Goal: Check status: Check status

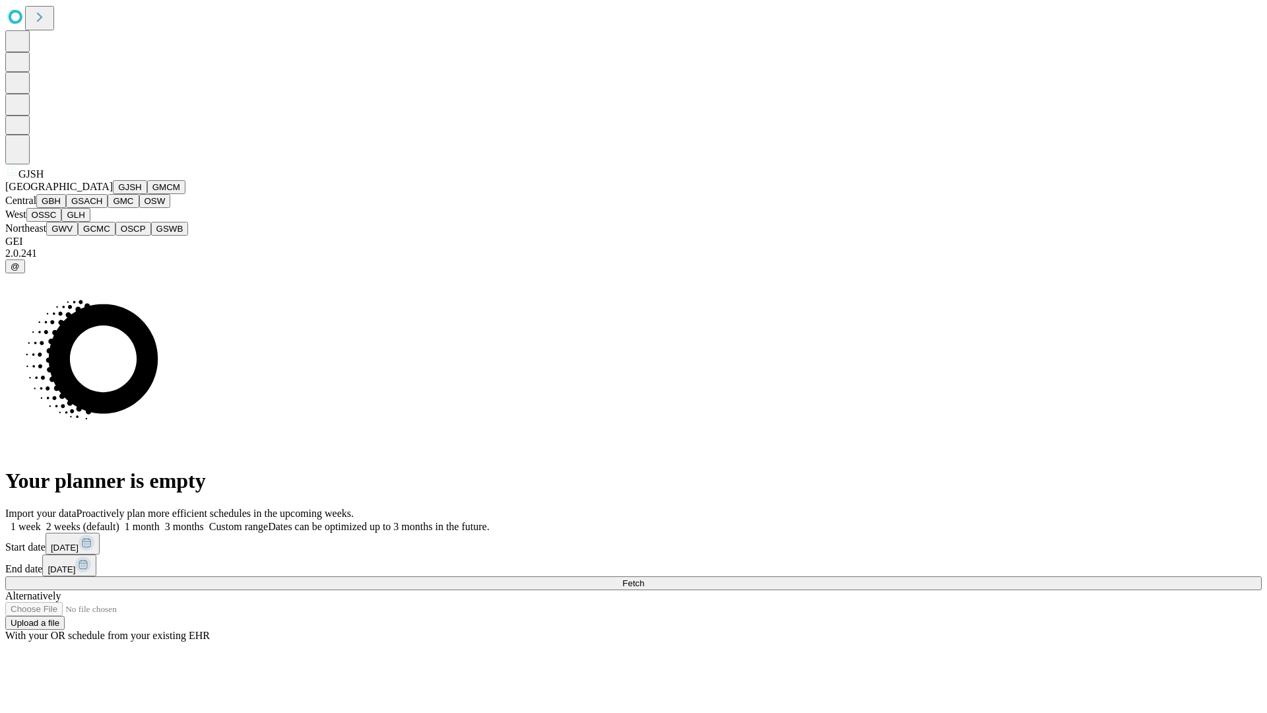
click at [113, 194] on button "GJSH" at bounding box center [130, 187] width 34 height 14
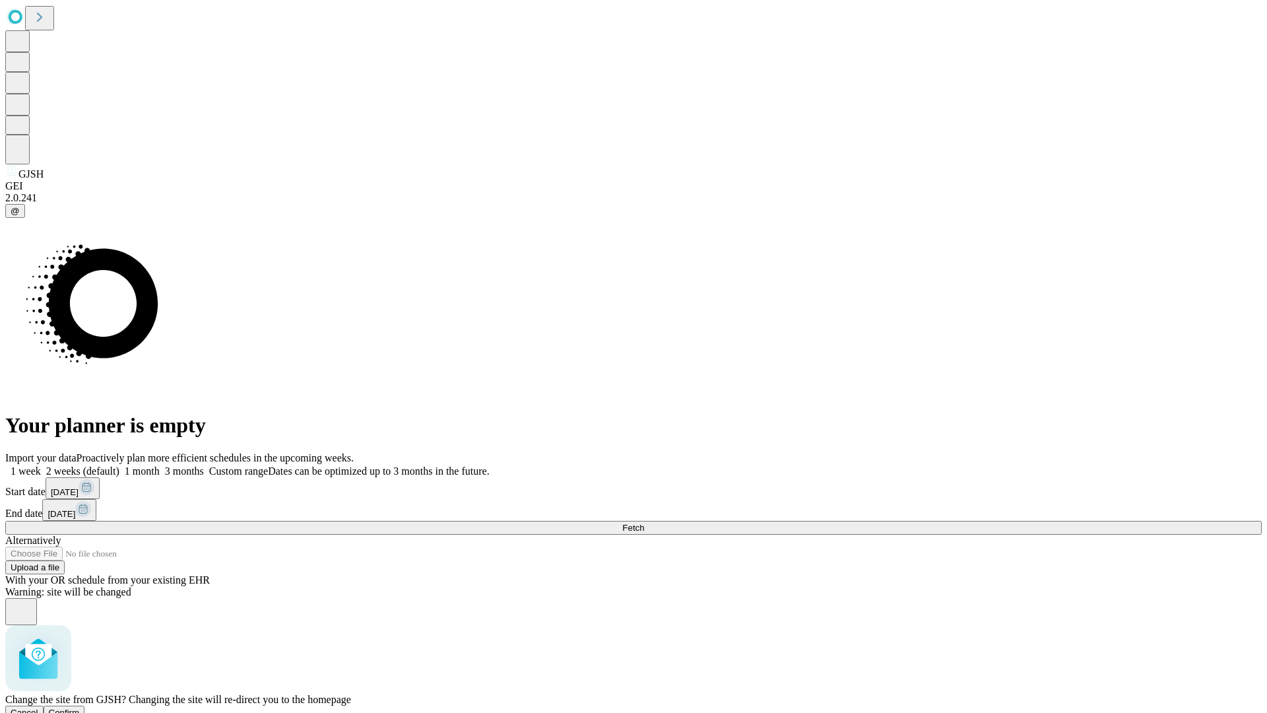
click at [80, 708] on span "Confirm" at bounding box center [64, 713] width 31 height 10
click at [41, 465] on label "1 week" at bounding box center [23, 470] width 36 height 11
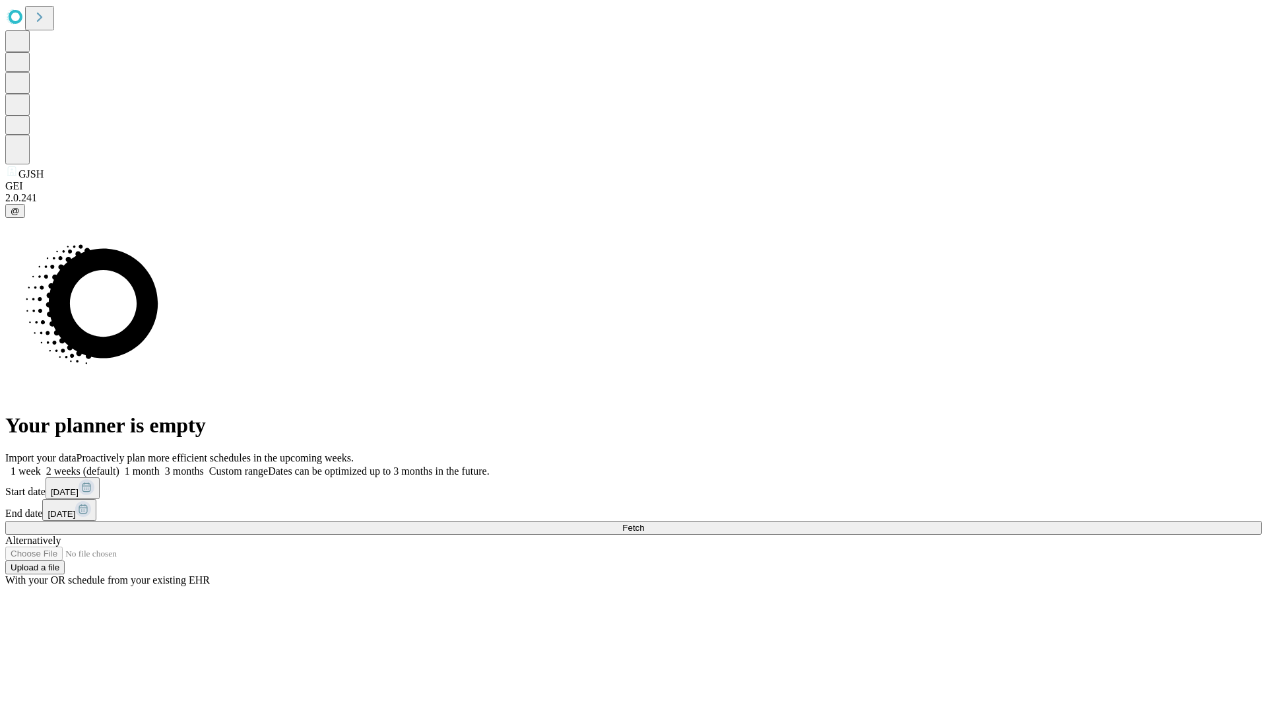
click at [644, 523] on span "Fetch" at bounding box center [633, 528] width 22 height 10
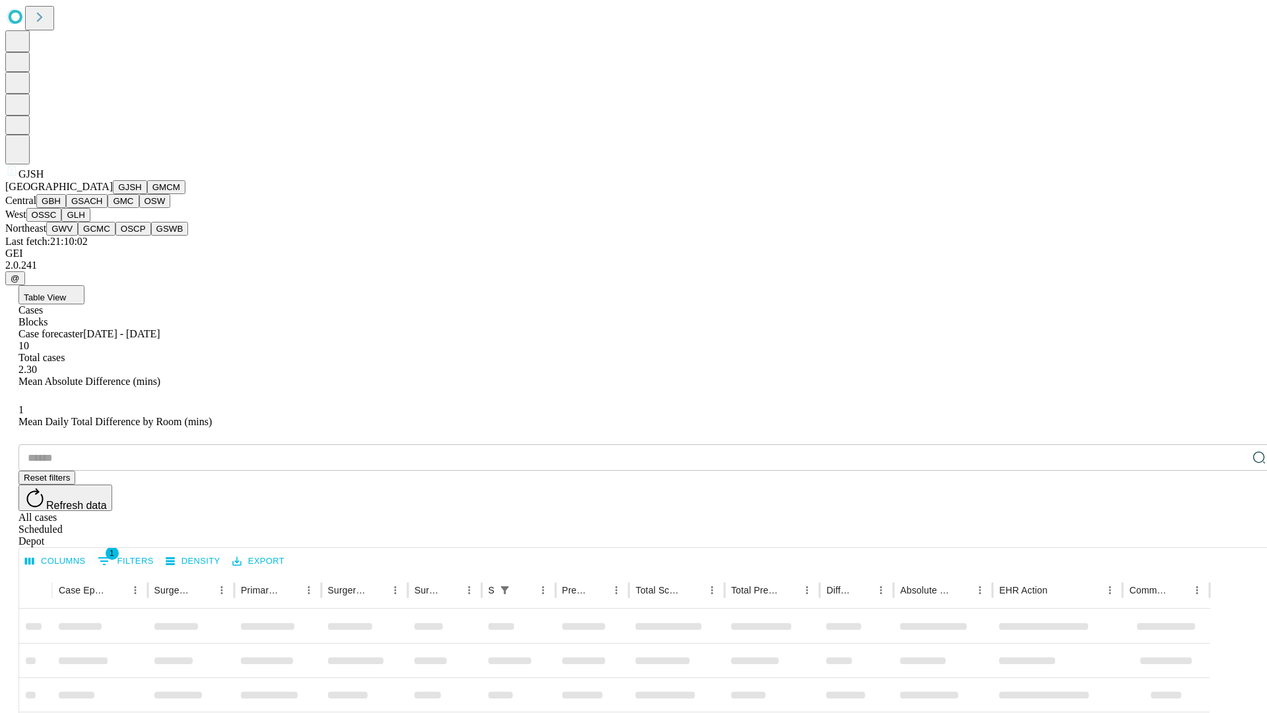
click at [147, 194] on button "GMCM" at bounding box center [166, 187] width 38 height 14
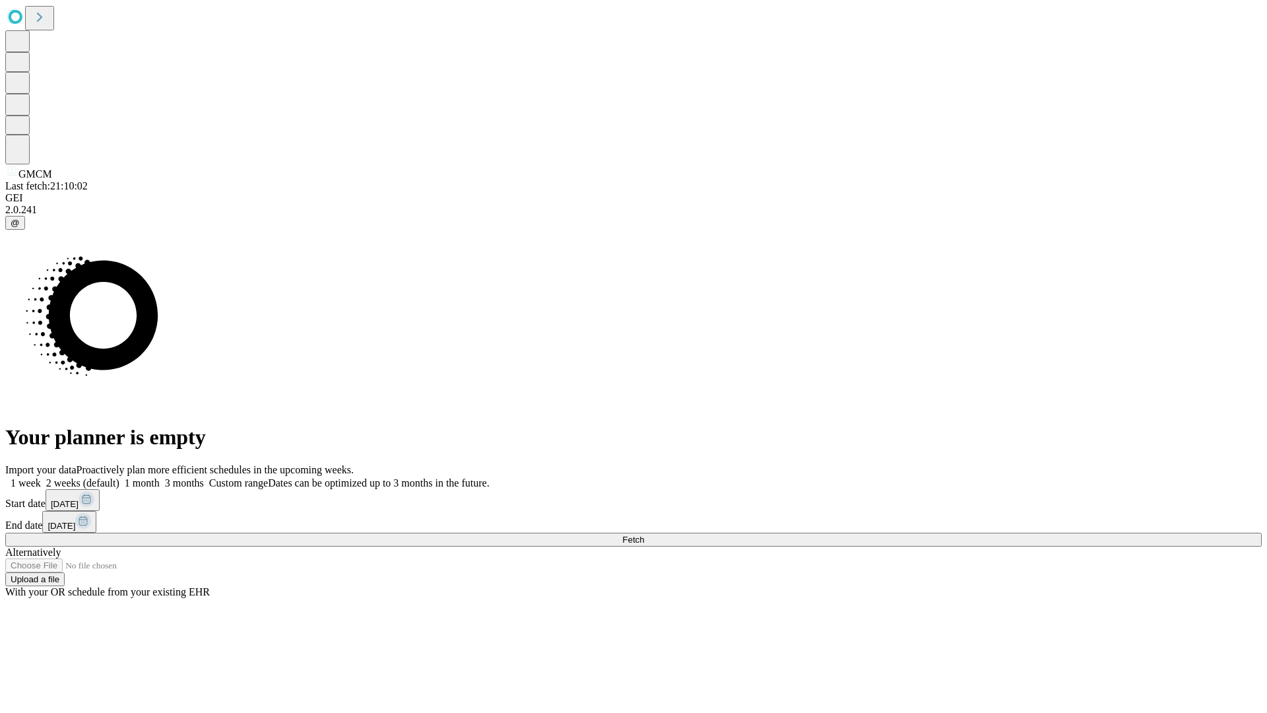
click at [41, 477] on label "1 week" at bounding box center [23, 482] width 36 height 11
click at [644, 535] on span "Fetch" at bounding box center [633, 540] width 22 height 10
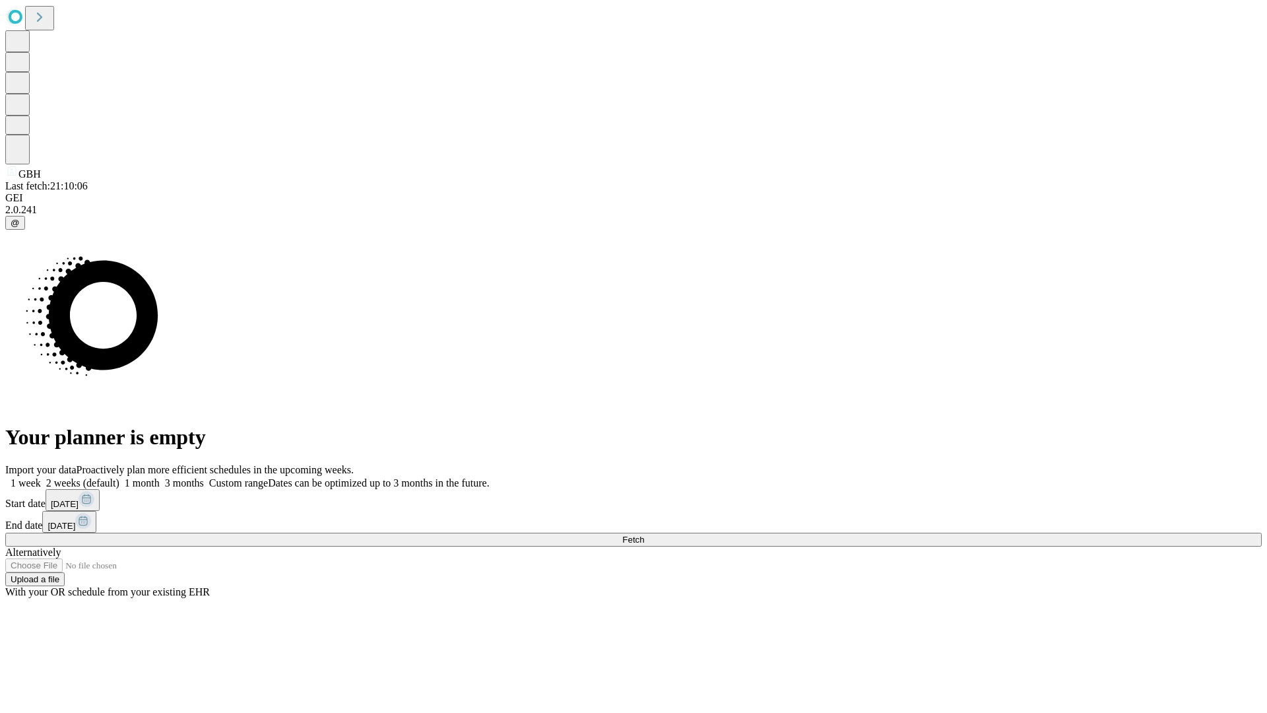
click at [41, 477] on label "1 week" at bounding box center [23, 482] width 36 height 11
click at [644, 535] on span "Fetch" at bounding box center [633, 540] width 22 height 10
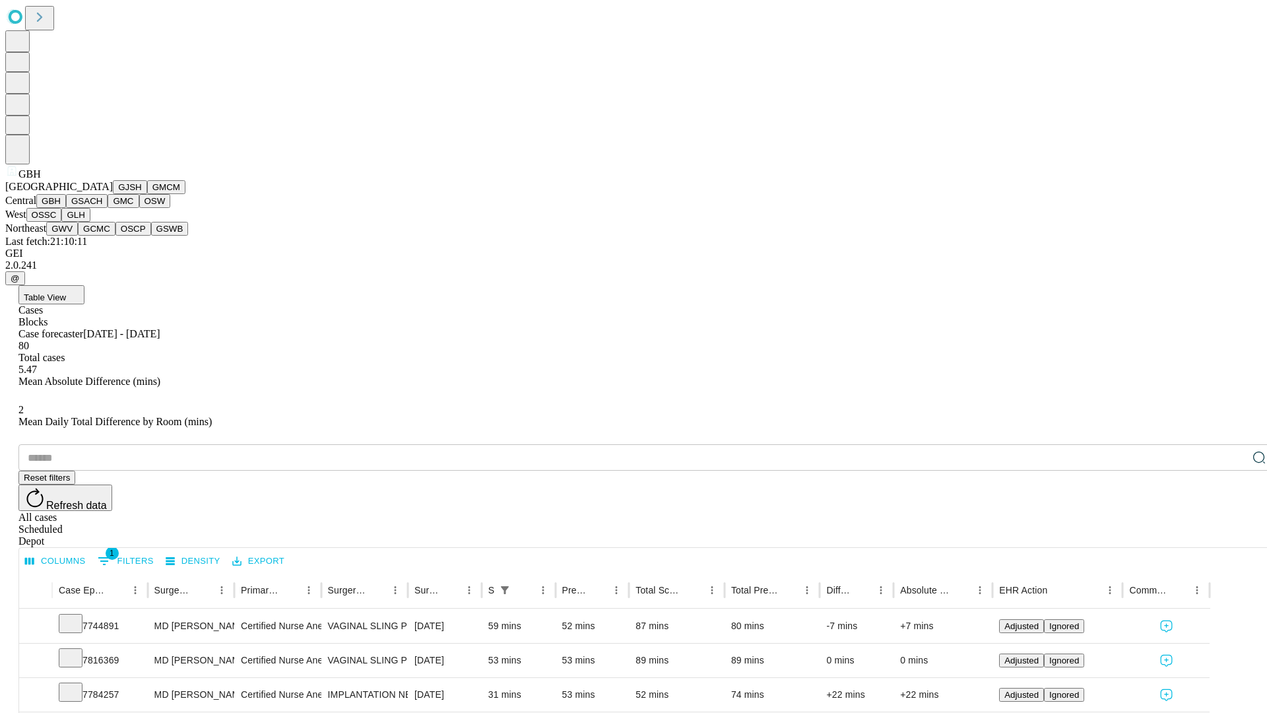
click at [102, 208] on button "GSACH" at bounding box center [87, 201] width 42 height 14
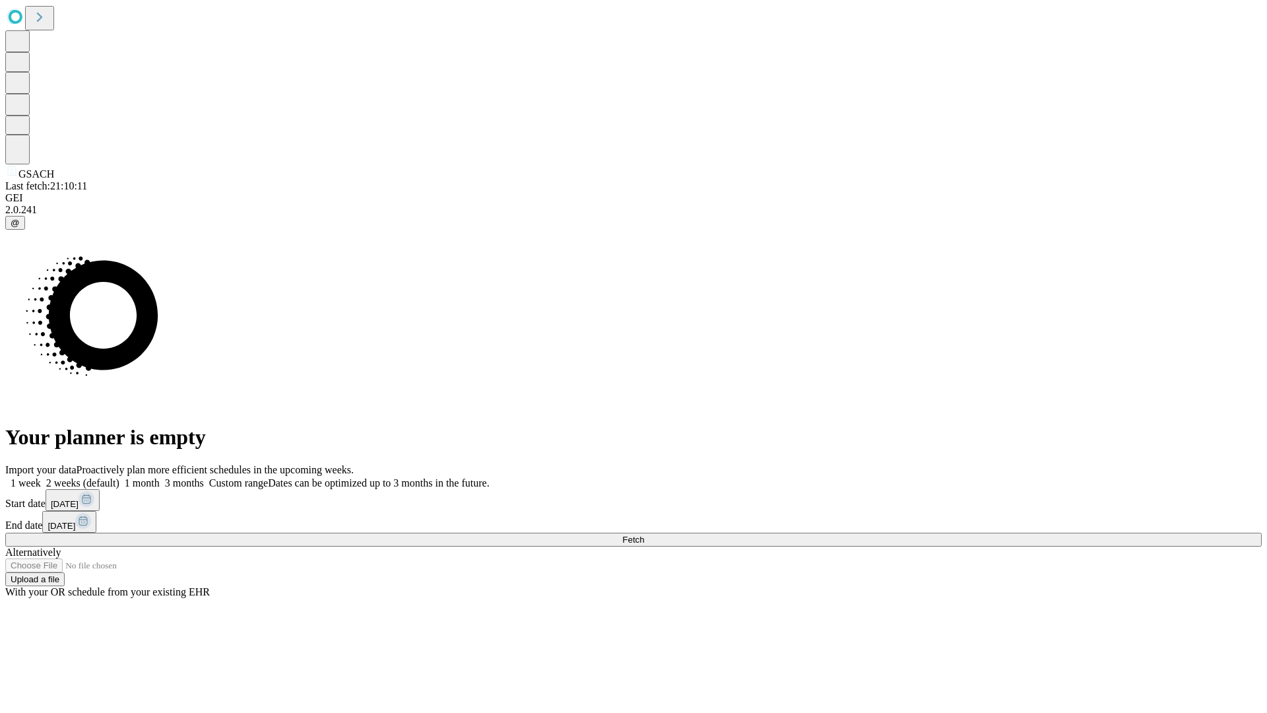
click at [41, 477] on label "1 week" at bounding box center [23, 482] width 36 height 11
click at [644, 535] on span "Fetch" at bounding box center [633, 540] width 22 height 10
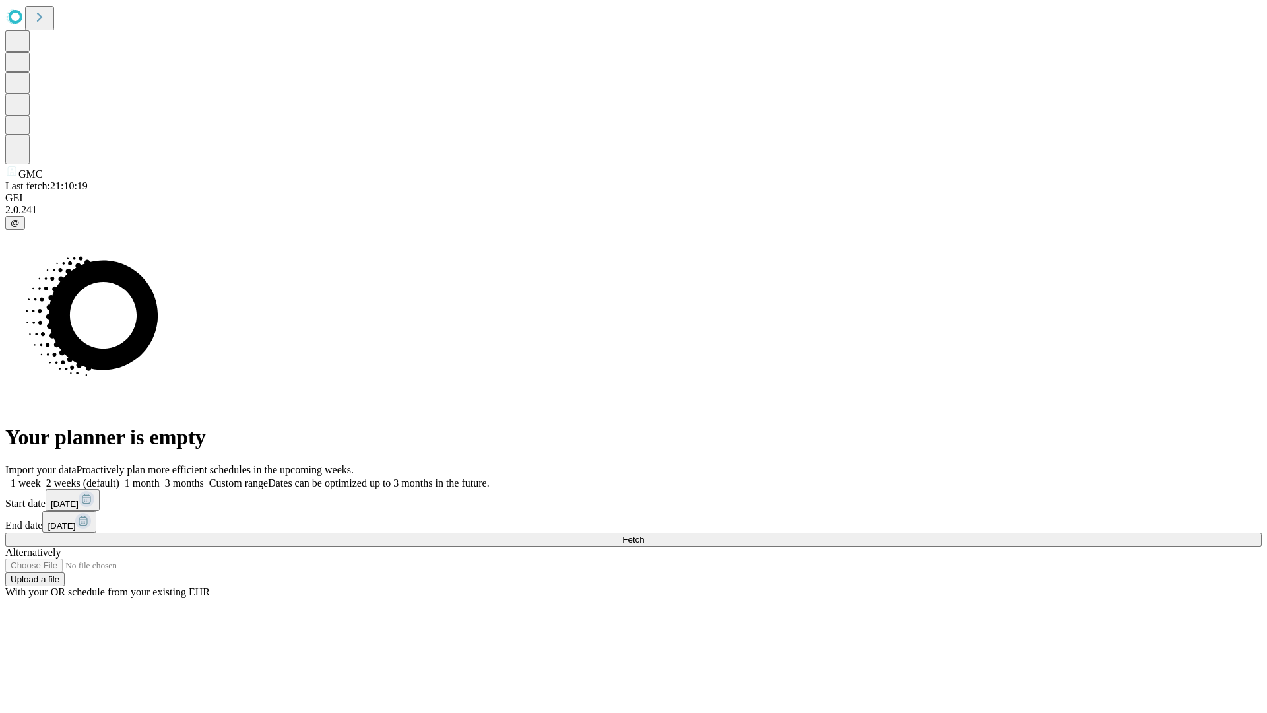
click at [644, 535] on span "Fetch" at bounding box center [633, 540] width 22 height 10
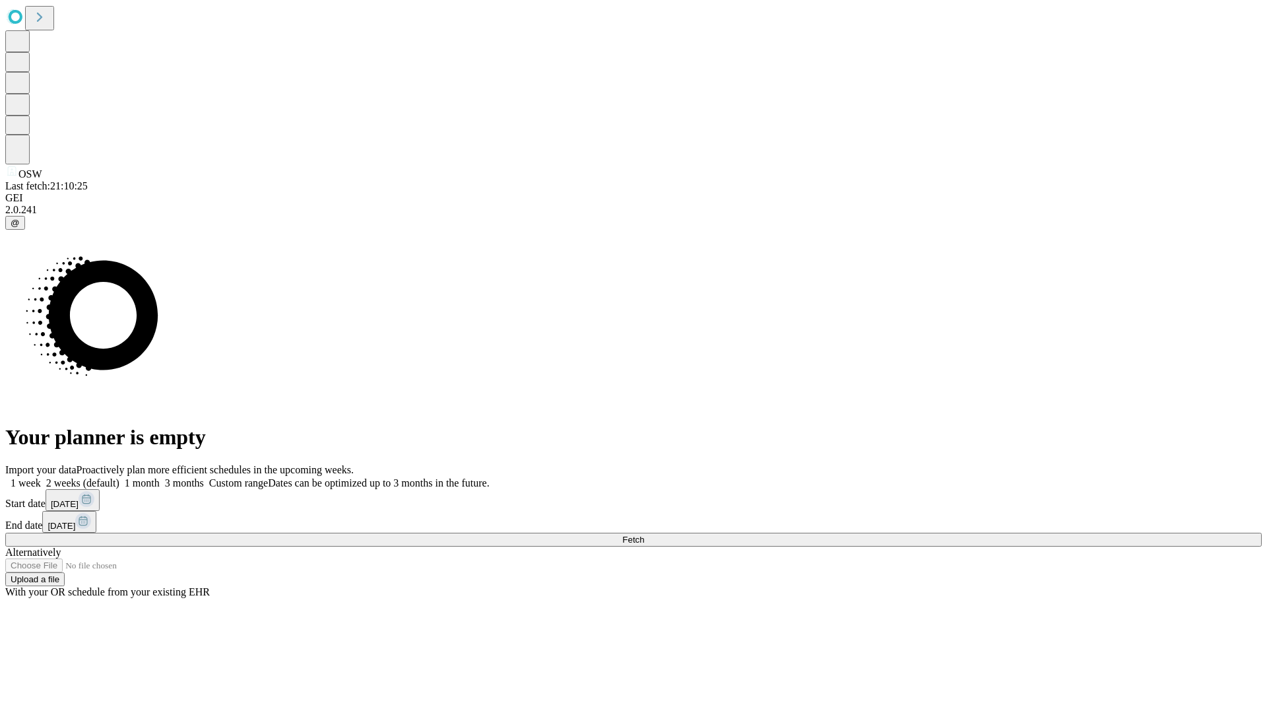
click at [41, 477] on label "1 week" at bounding box center [23, 482] width 36 height 11
click at [644, 535] on span "Fetch" at bounding box center [633, 540] width 22 height 10
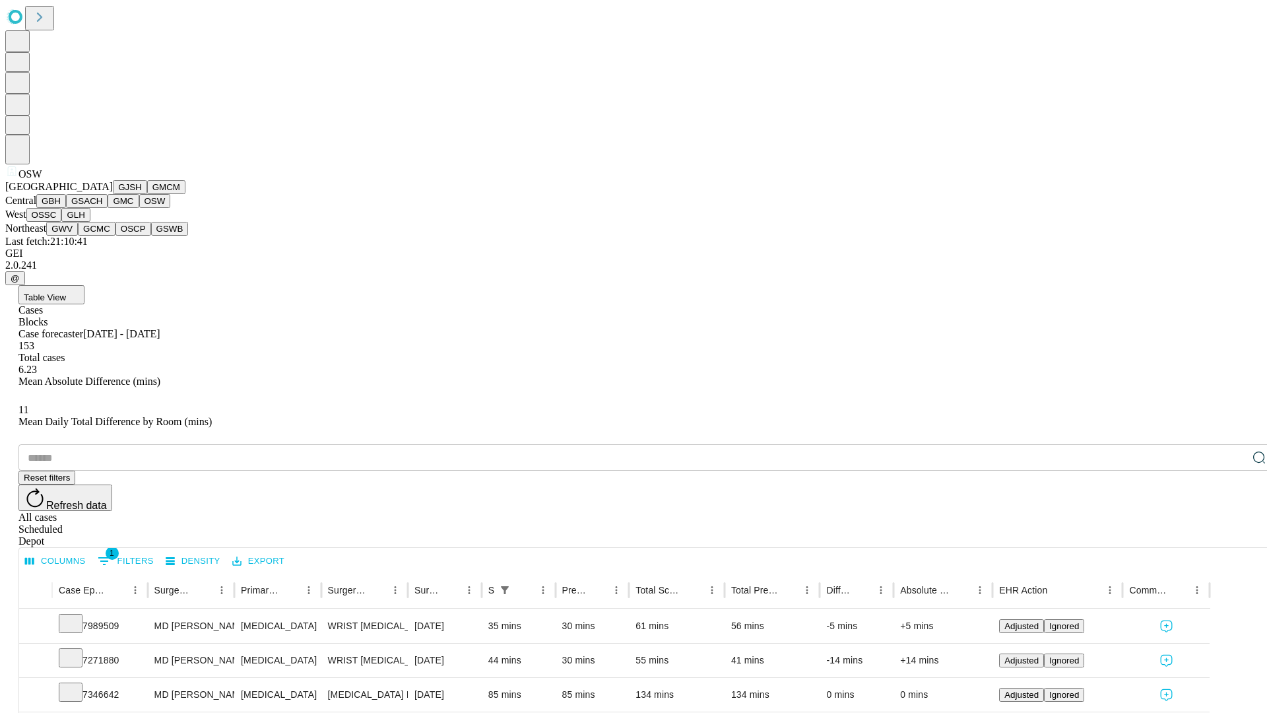
click at [62, 222] on button "OSSC" at bounding box center [44, 215] width 36 height 14
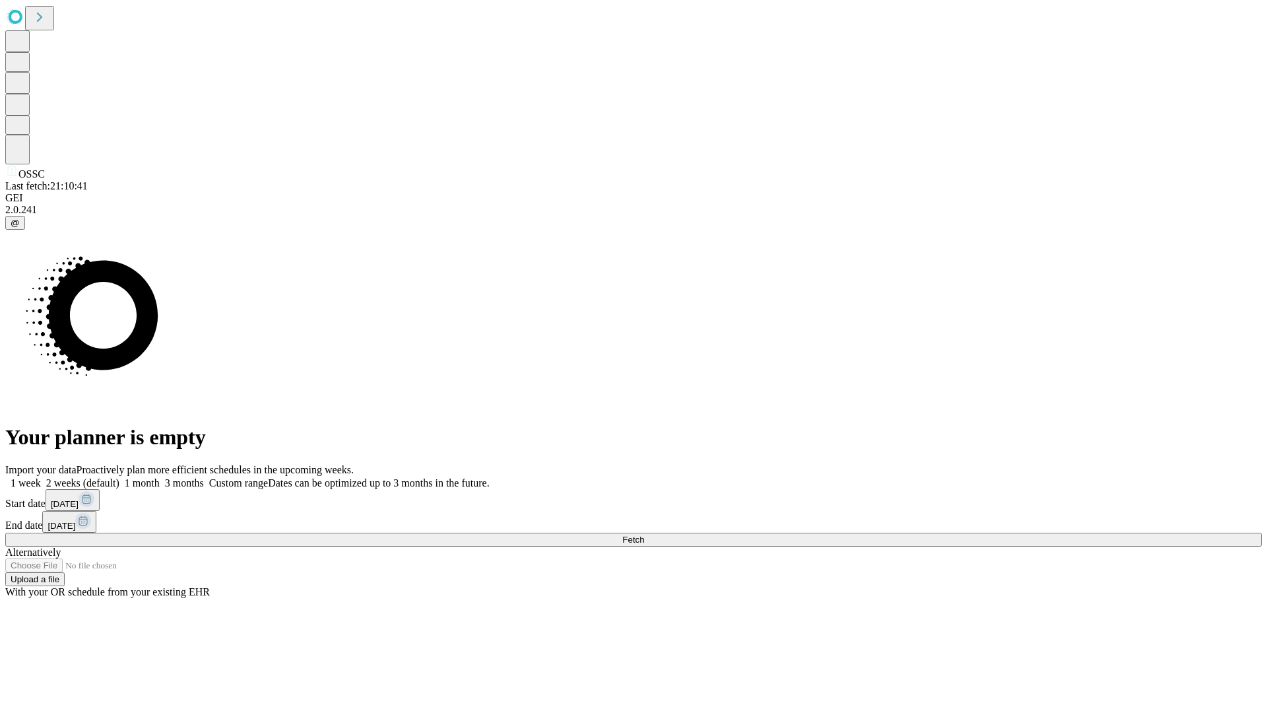
click at [644, 535] on span "Fetch" at bounding box center [633, 540] width 22 height 10
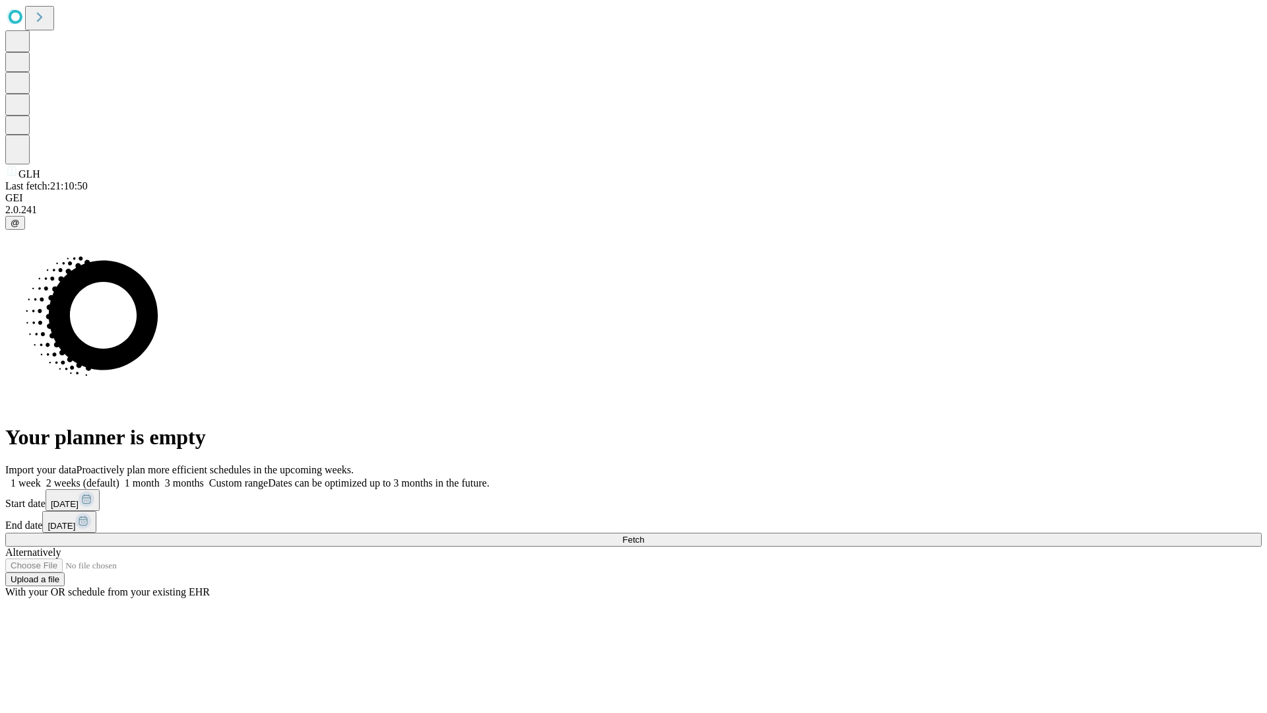
click at [41, 477] on label "1 week" at bounding box center [23, 482] width 36 height 11
click at [644, 535] on span "Fetch" at bounding box center [633, 540] width 22 height 10
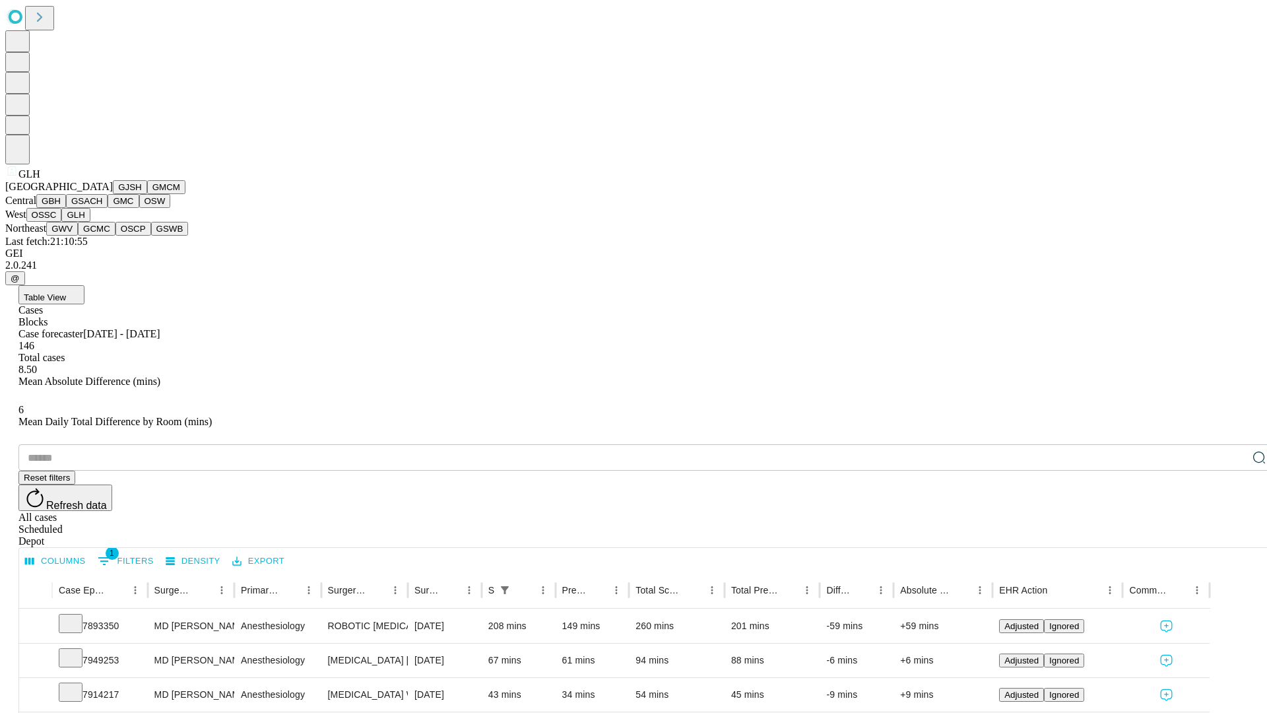
click at [78, 236] on button "GWV" at bounding box center [62, 229] width 32 height 14
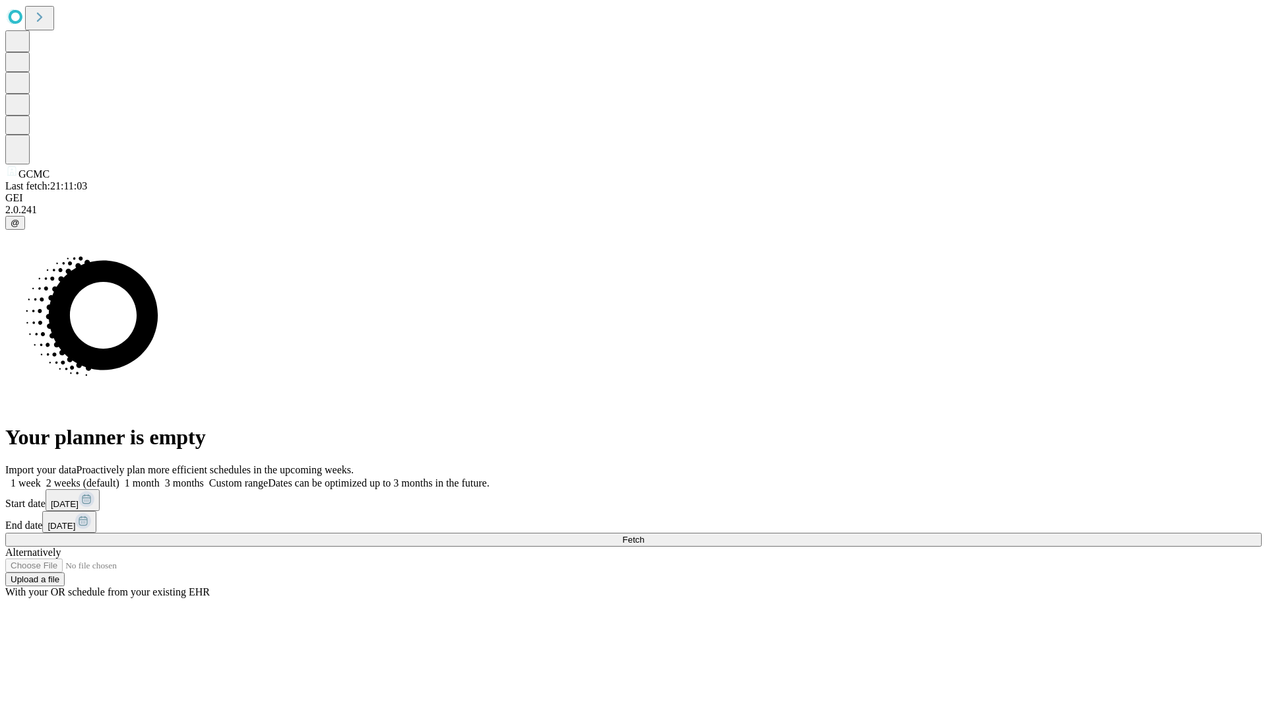
click at [644, 535] on span "Fetch" at bounding box center [633, 540] width 22 height 10
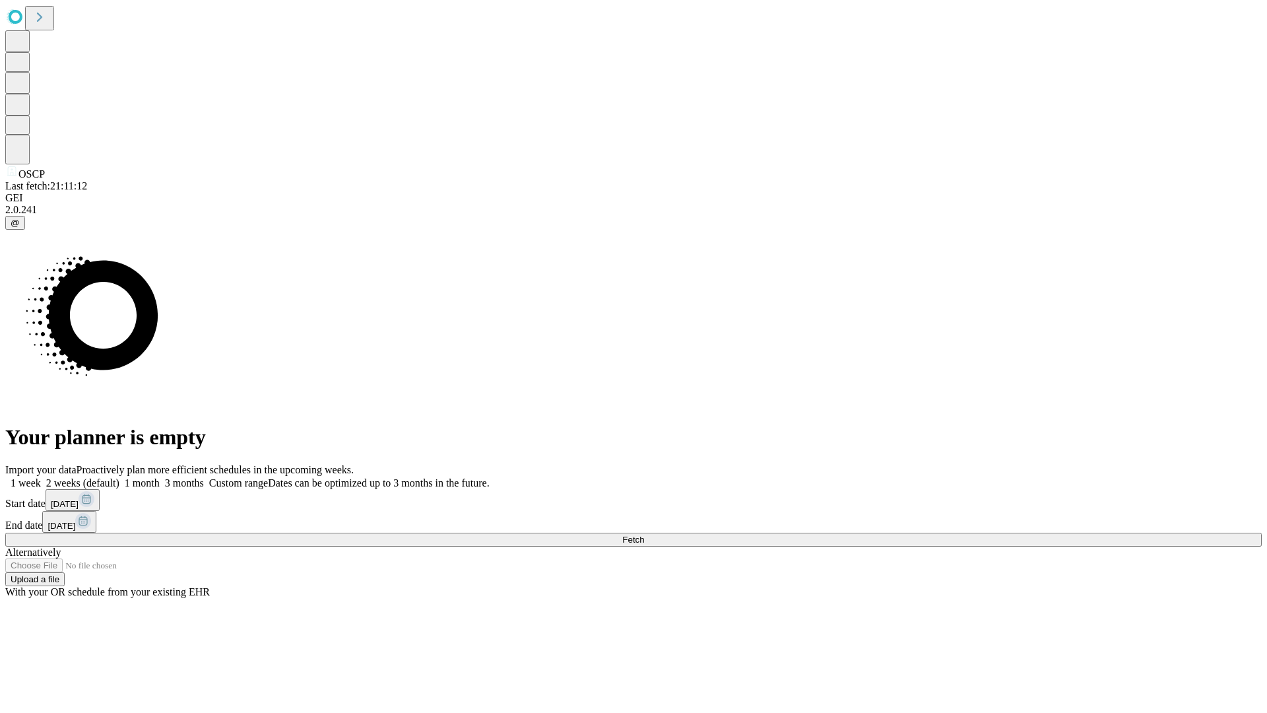
click at [644, 535] on span "Fetch" at bounding box center [633, 540] width 22 height 10
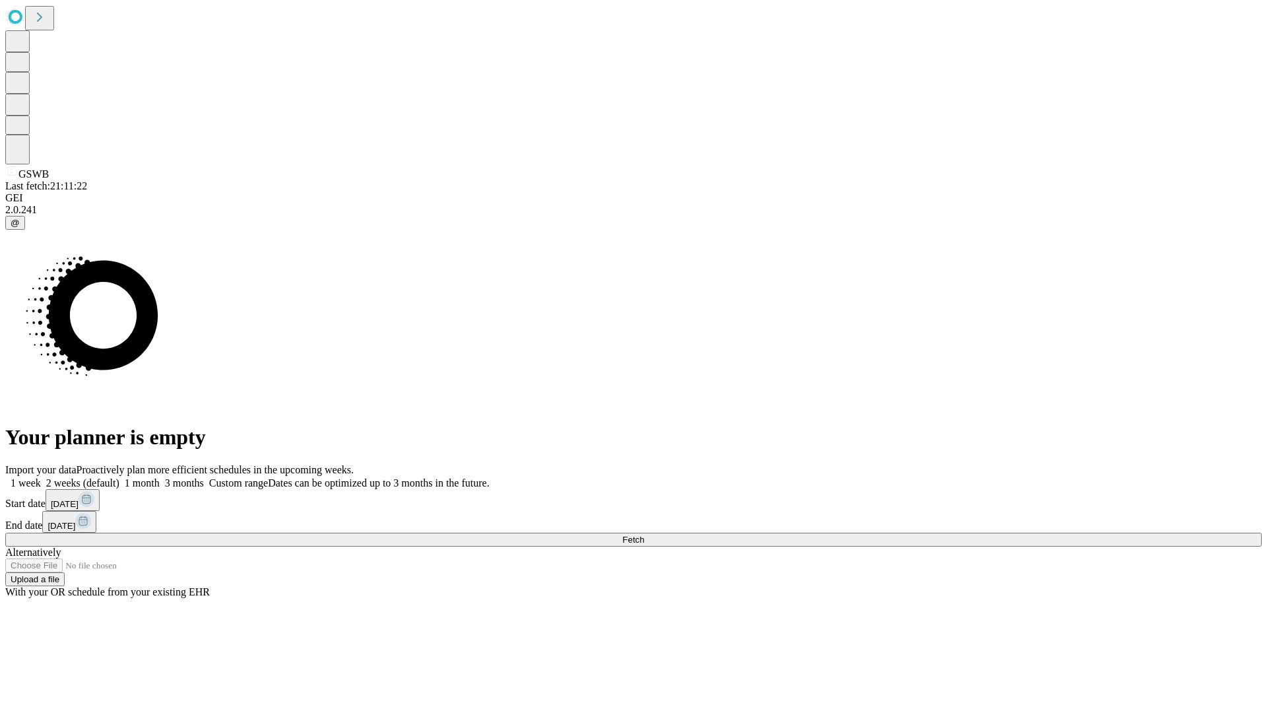
click at [41, 477] on label "1 week" at bounding box center [23, 482] width 36 height 11
click at [644, 535] on span "Fetch" at bounding box center [633, 540] width 22 height 10
